Goal: Task Accomplishment & Management: Manage account settings

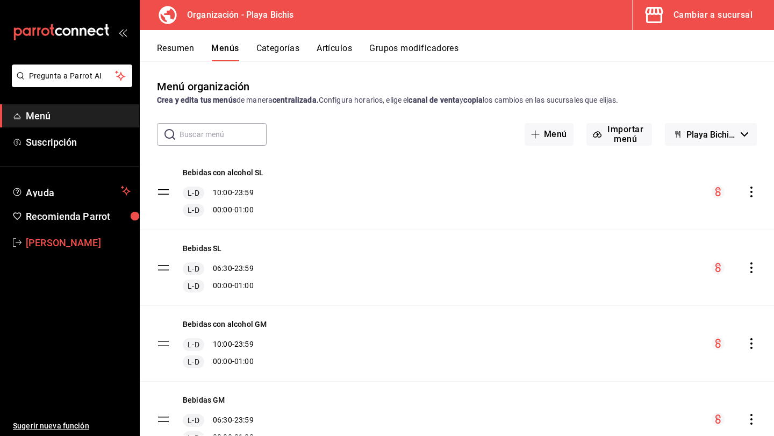
scroll to position [380, 0]
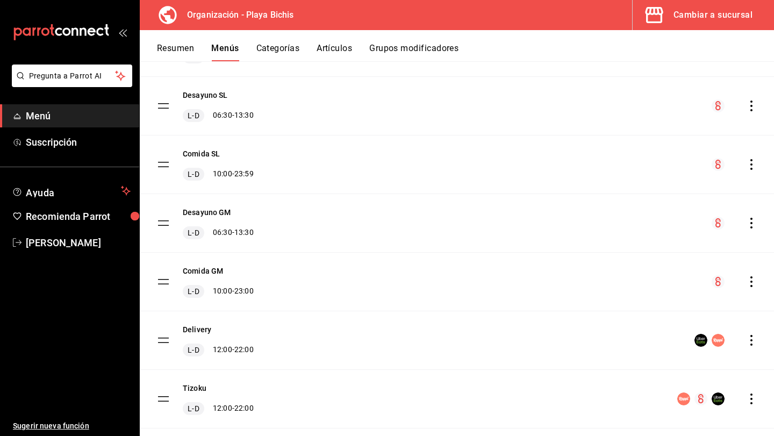
click at [701, 11] on div "Cambiar a sucursal" at bounding box center [712, 15] width 79 height 15
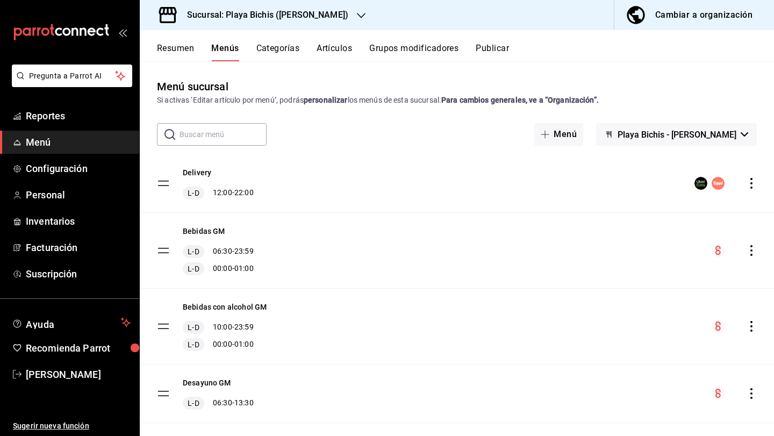
click at [304, 15] on h3 "Sucursal: Playa Bichis ([PERSON_NAME])" at bounding box center [263, 15] width 170 height 13
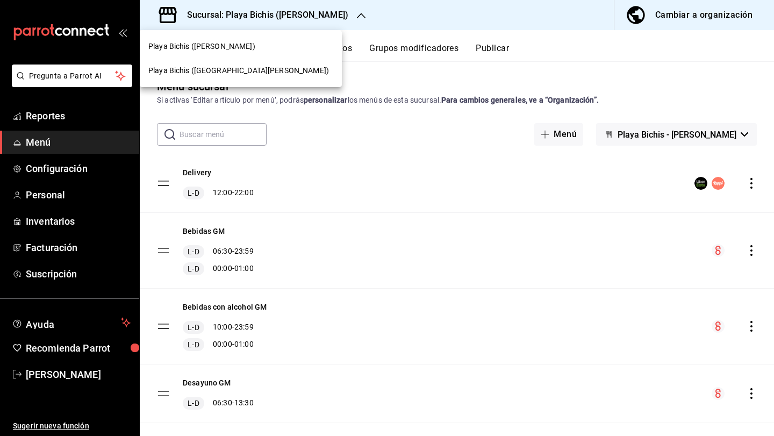
click at [258, 51] on div "Playa Bichis ([PERSON_NAME])" at bounding box center [240, 46] width 185 height 11
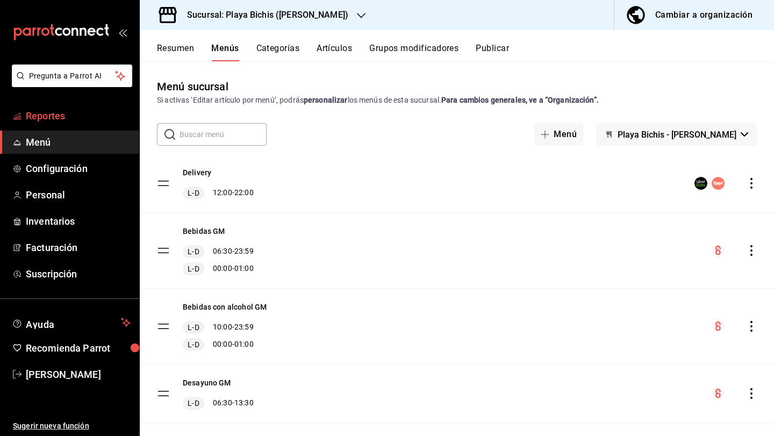
click at [47, 119] on span "Reportes" at bounding box center [78, 116] width 105 height 15
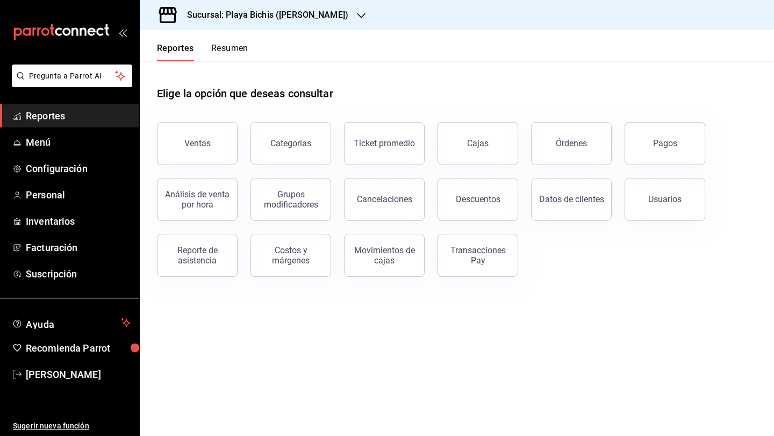
click at [324, 21] on h3 "Sucursal: Playa Bichis ([PERSON_NAME])" at bounding box center [263, 15] width 170 height 13
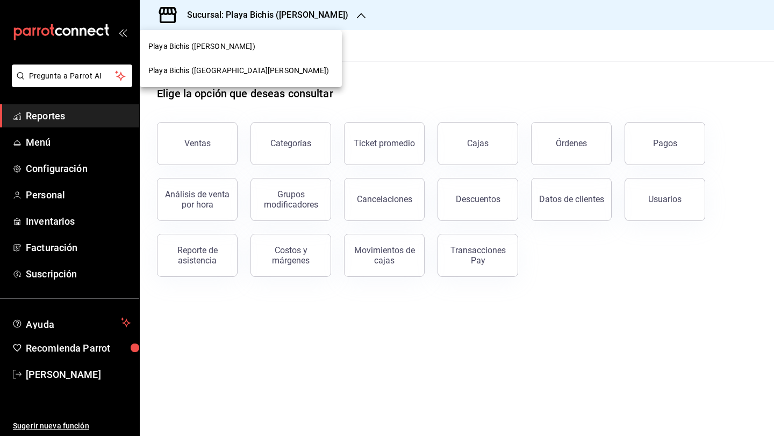
click at [272, 65] on div "Playa Bichis ([GEOGRAPHIC_DATA][PERSON_NAME])" at bounding box center [240, 70] width 185 height 11
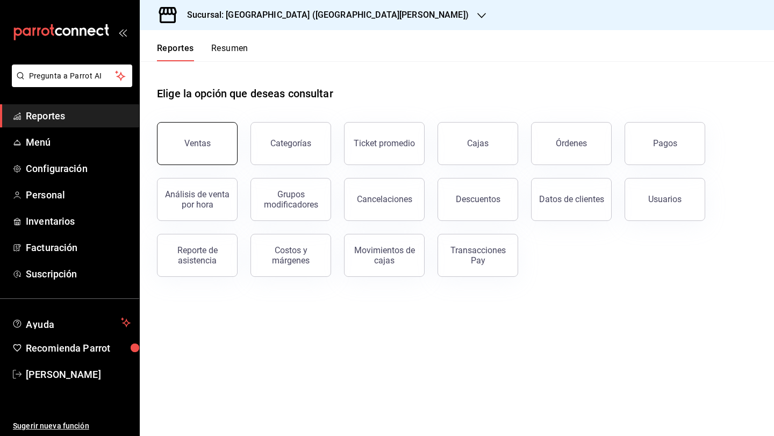
click at [205, 140] on div "Ventas" at bounding box center [197, 143] width 26 height 10
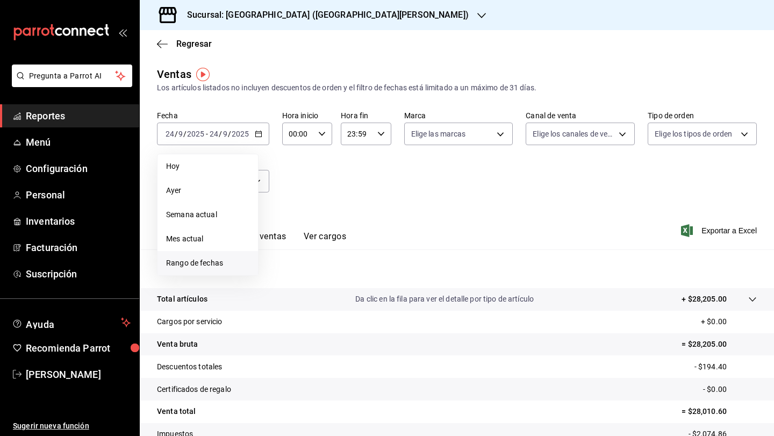
click at [219, 255] on li "Rango de fechas" at bounding box center [207, 263] width 100 height 24
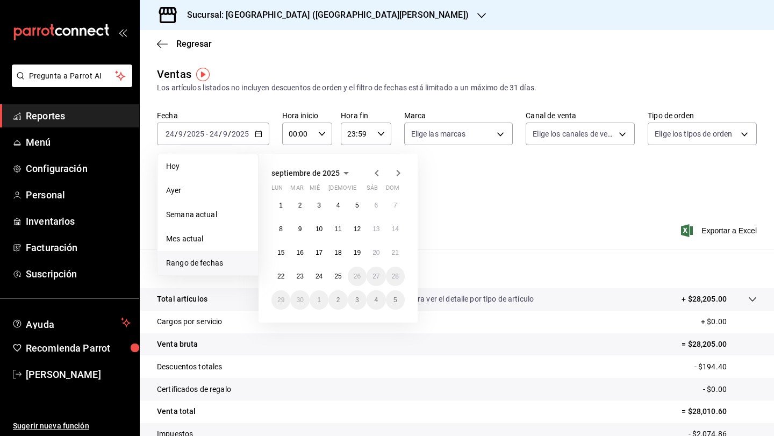
click at [377, 175] on icon "button" at bounding box center [377, 173] width 4 height 6
click at [282, 278] on abbr "18" at bounding box center [280, 276] width 7 height 8
click at [399, 173] on icon "button" at bounding box center [399, 173] width 4 height 6
click at [398, 229] on abbr "14" at bounding box center [395, 229] width 7 height 8
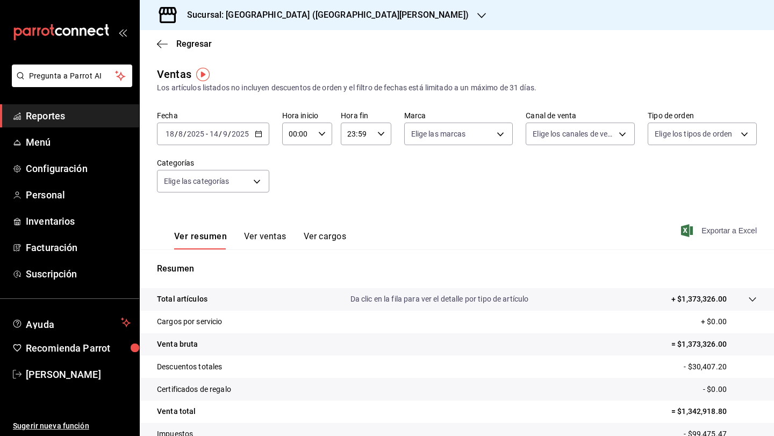
click at [689, 230] on icon "button" at bounding box center [687, 230] width 12 height 13
click at [163, 46] on icon "button" at bounding box center [162, 44] width 11 height 10
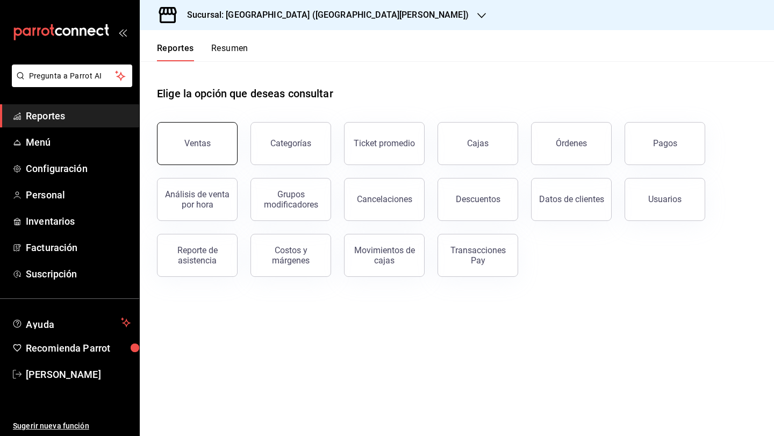
click at [214, 148] on button "Ventas" at bounding box center [197, 143] width 81 height 43
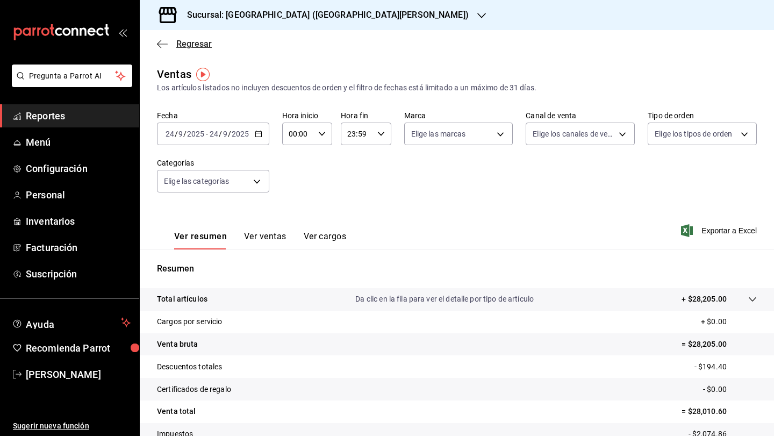
click at [157, 43] on icon "button" at bounding box center [162, 44] width 11 height 10
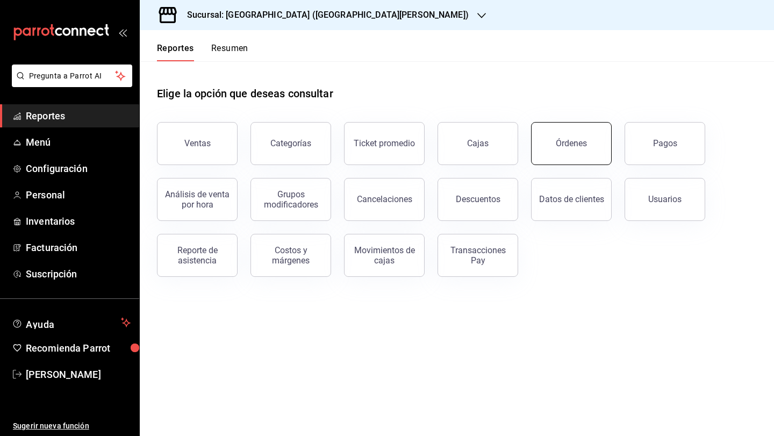
click at [564, 155] on button "Órdenes" at bounding box center [571, 143] width 81 height 43
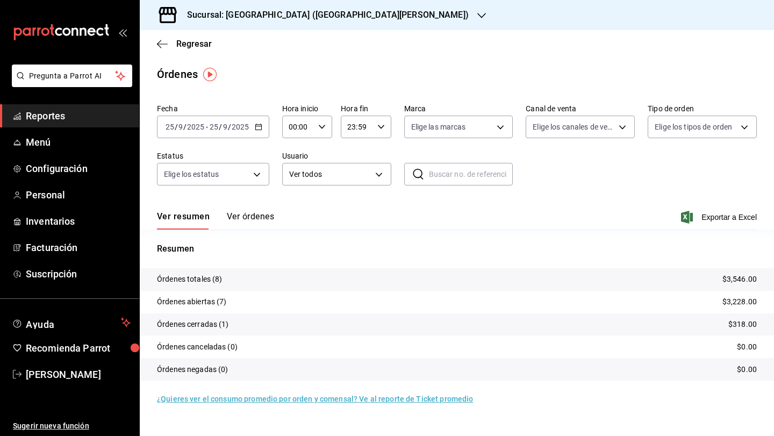
click at [258, 128] on icon "button" at bounding box center [259, 127] width 8 height 8
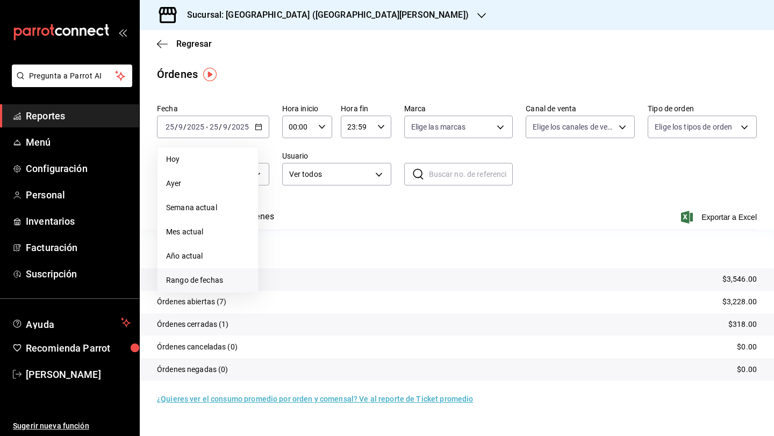
click at [213, 273] on li "Rango de fechas" at bounding box center [207, 280] width 100 height 24
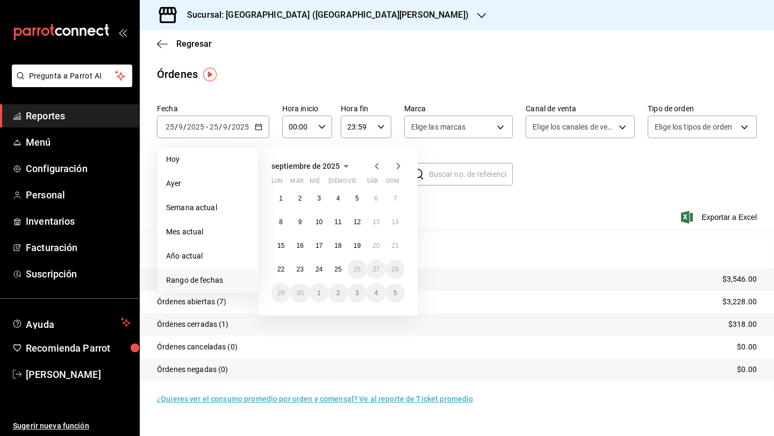
click at [379, 165] on icon "button" at bounding box center [376, 166] width 13 height 13
click at [283, 268] on abbr "18" at bounding box center [280, 269] width 7 height 8
click at [397, 270] on abbr "24" at bounding box center [395, 269] width 7 height 8
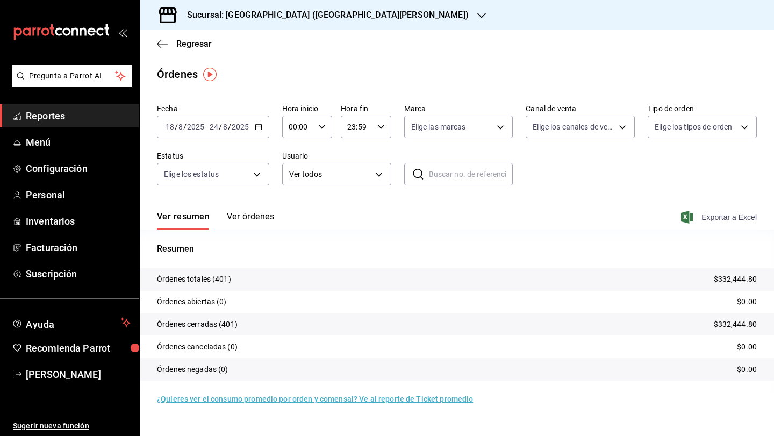
click at [691, 217] on icon "button" at bounding box center [687, 217] width 12 height 13
click at [257, 126] on \(Stroke\) "button" at bounding box center [258, 126] width 6 height 1
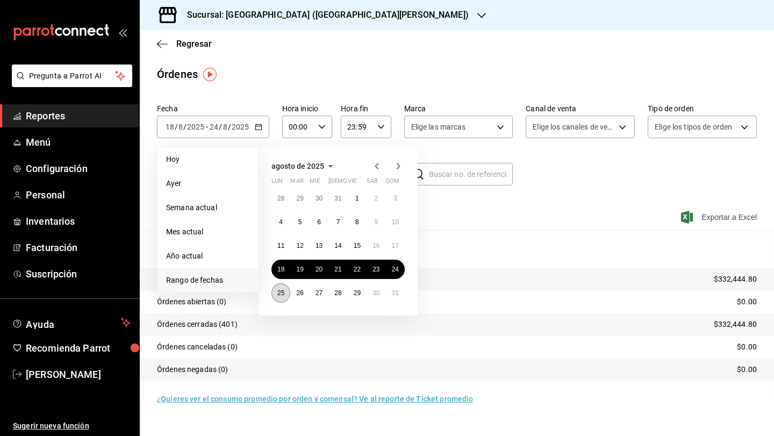
click at [278, 292] on abbr "25" at bounding box center [280, 293] width 7 height 8
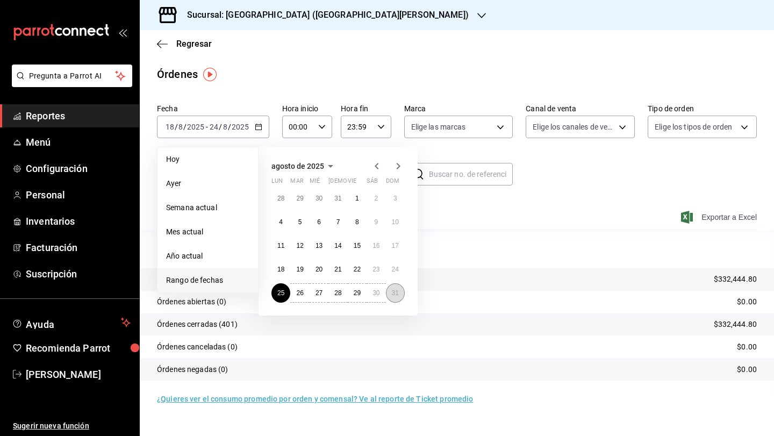
click at [400, 293] on button "31" at bounding box center [395, 292] width 19 height 19
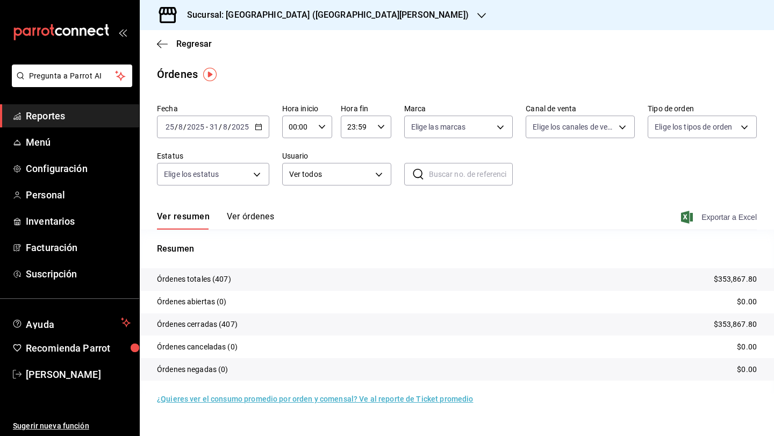
click at [693, 217] on span "Exportar a Excel" at bounding box center [720, 217] width 74 height 13
click at [260, 124] on \(Stroke\) "button" at bounding box center [258, 127] width 6 height 6
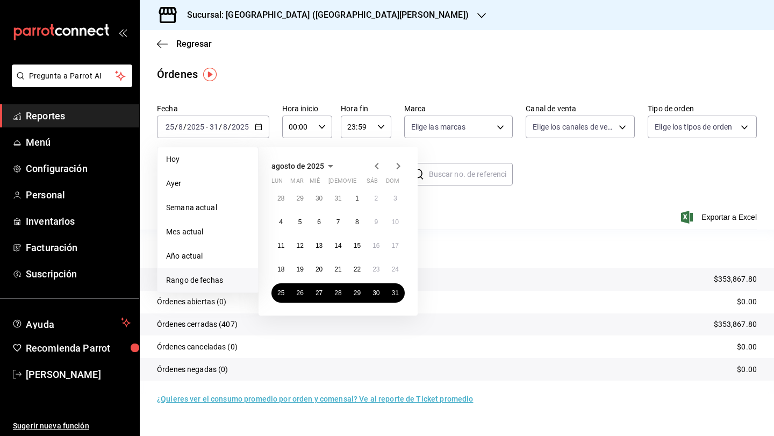
click at [399, 167] on icon "button" at bounding box center [399, 166] width 4 height 6
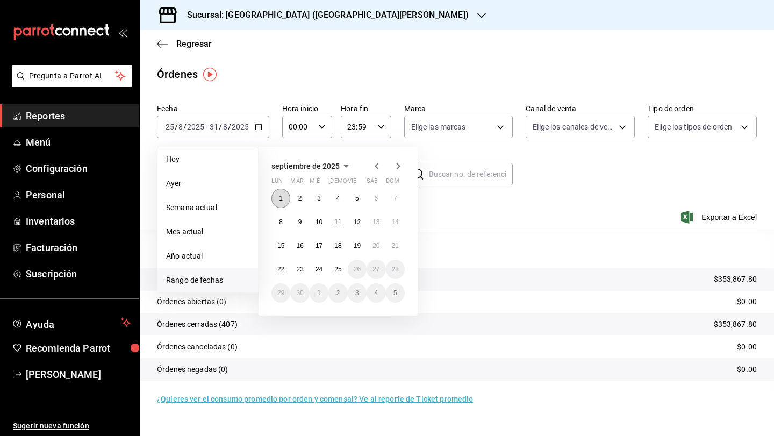
click at [281, 202] on button "1" at bounding box center [280, 198] width 19 height 19
click at [393, 199] on abbr "7" at bounding box center [395, 199] width 4 height 8
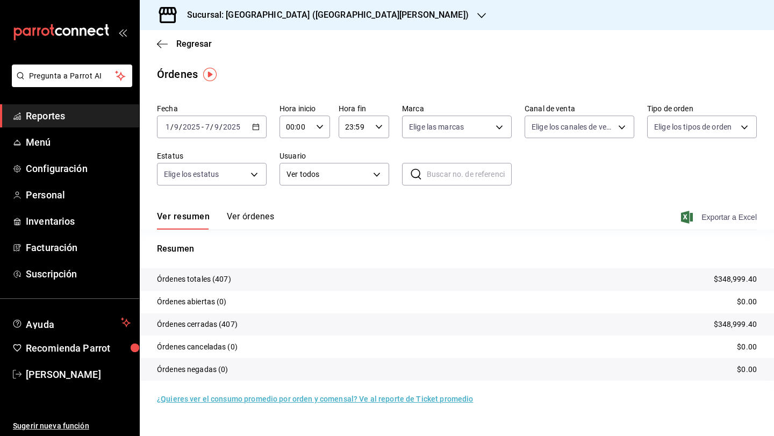
click at [706, 217] on span "Exportar a Excel" at bounding box center [720, 217] width 74 height 13
click at [261, 124] on div "[DATE] [DATE] - [DATE] [DATE]" at bounding box center [212, 127] width 110 height 23
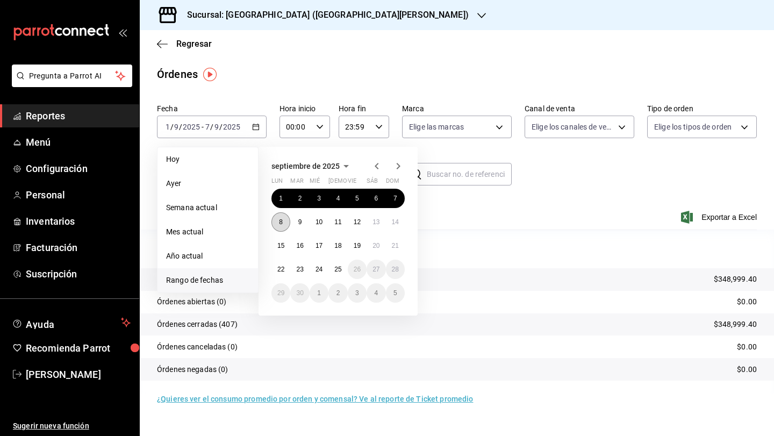
click at [285, 224] on button "8" at bounding box center [280, 221] width 19 height 19
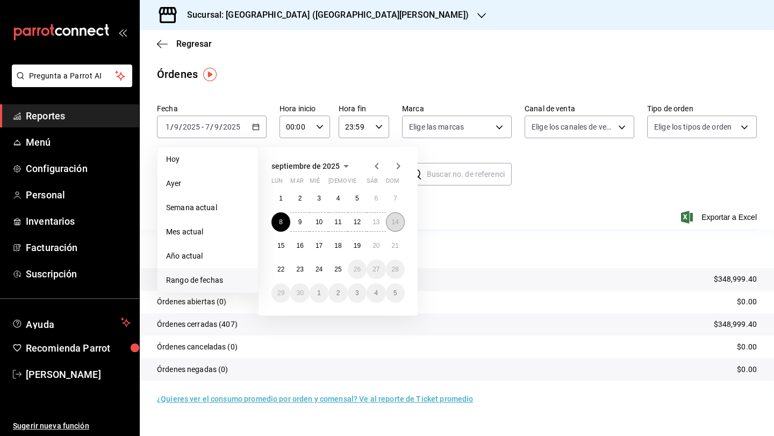
click at [395, 226] on button "14" at bounding box center [395, 221] width 19 height 19
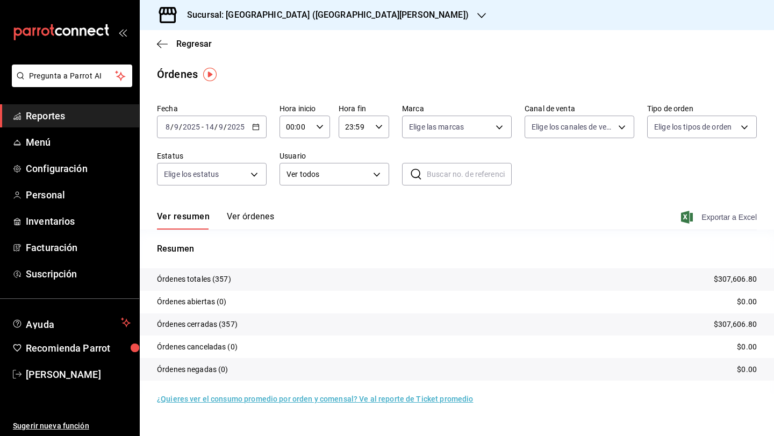
click at [720, 214] on span "Exportar a Excel" at bounding box center [720, 217] width 74 height 13
click at [260, 126] on div "[DATE] [DATE] - [DATE] [DATE]" at bounding box center [212, 127] width 110 height 23
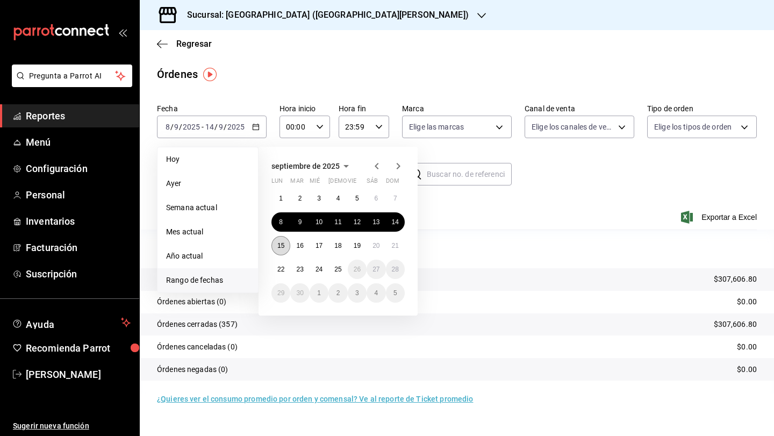
click at [282, 251] on button "15" at bounding box center [280, 245] width 19 height 19
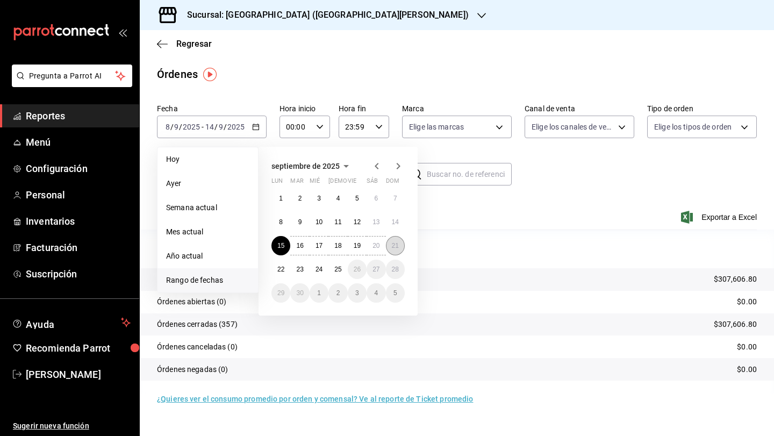
click at [397, 246] on abbr "21" at bounding box center [395, 246] width 7 height 8
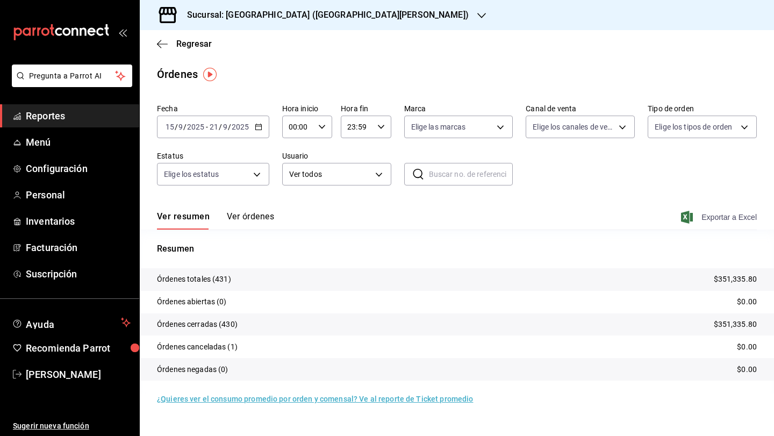
click at [696, 218] on span "Exportar a Excel" at bounding box center [720, 217] width 74 height 13
click at [616, 205] on div "Ver resumen Ver órdenes Exportar a Excel" at bounding box center [457, 213] width 600 height 31
click at [263, 127] on div "[DATE] [DATE] - [DATE] [DATE]" at bounding box center [213, 127] width 112 height 23
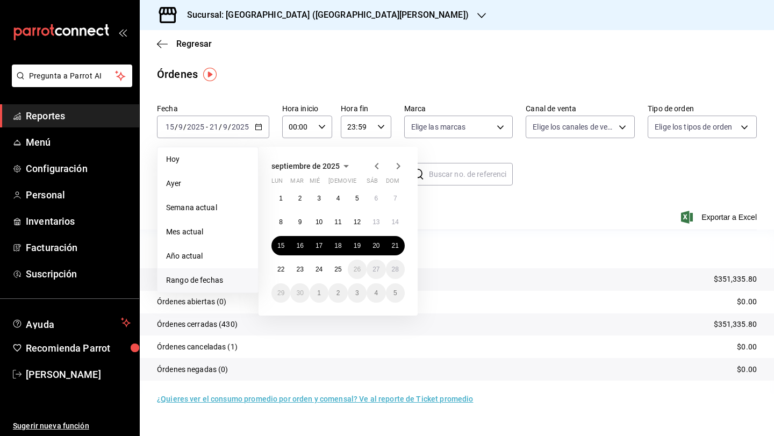
click at [532, 234] on div "Resumen Órdenes totales (431) $351,335.80 Órdenes abiertas (0) $0.00 Órdenes ce…" at bounding box center [457, 311] width 634 height 164
